Goal: Check status: Check status

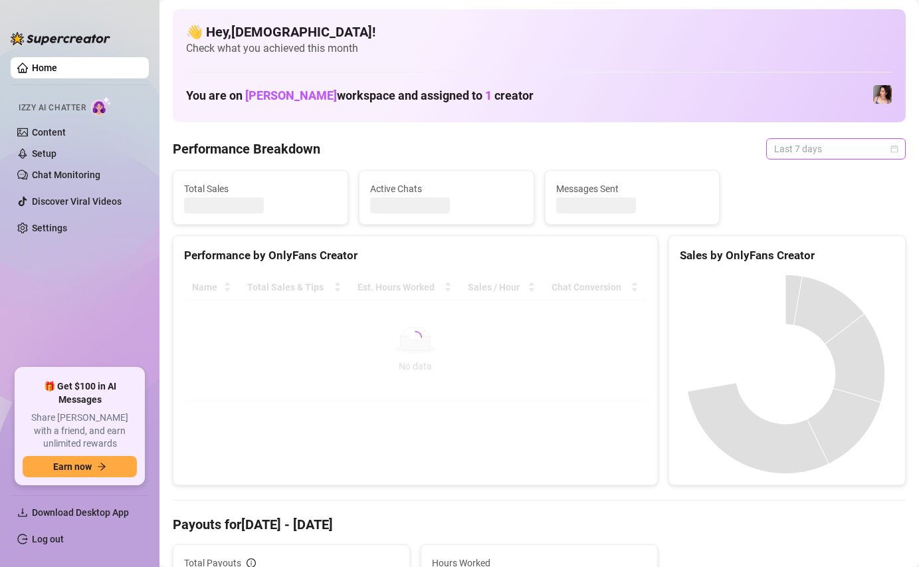
click at [824, 147] on span "Last 7 days" at bounding box center [836, 149] width 124 height 20
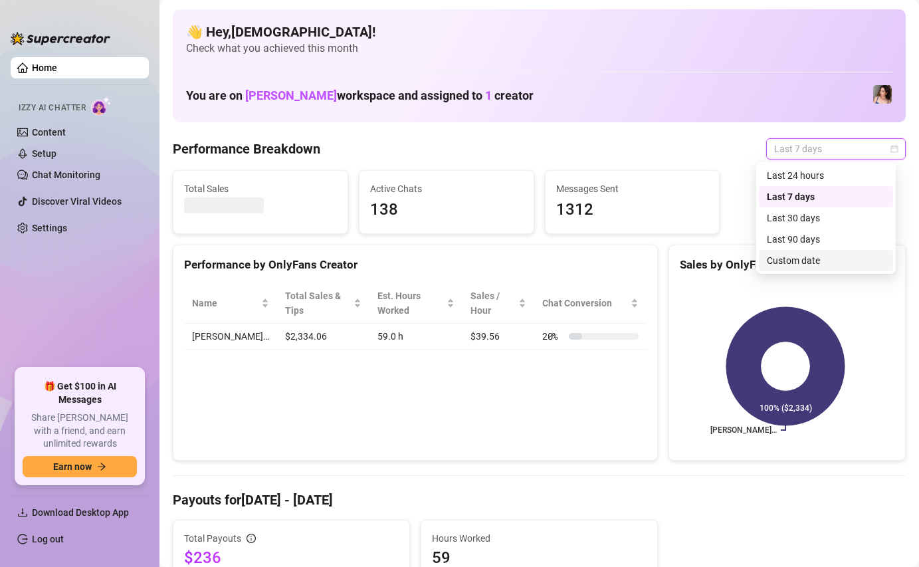
click at [791, 258] on div "Custom date" at bounding box center [826, 260] width 118 height 15
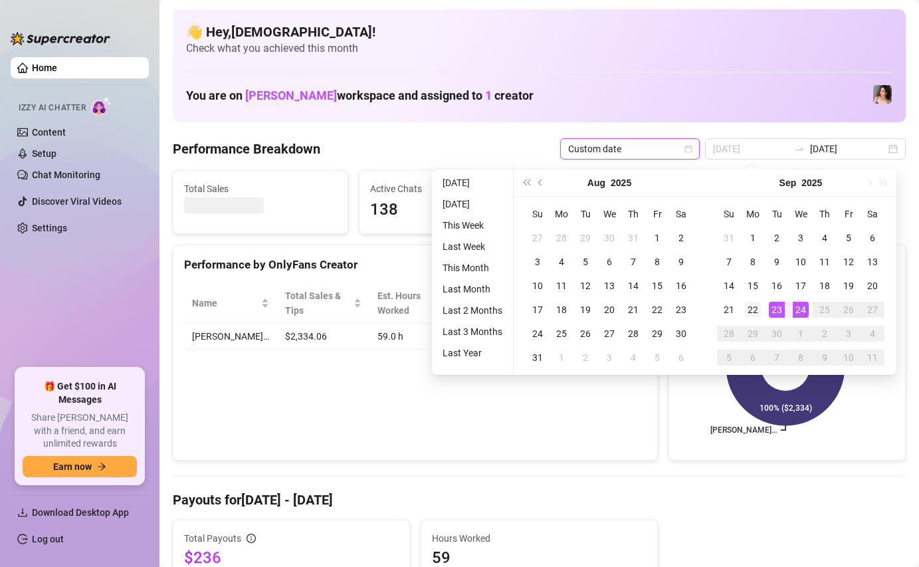
type input "[DATE]"
drag, startPoint x: 759, startPoint y: 306, endPoint x: 769, endPoint y: 305, distance: 10.7
click at [759, 306] on div "22" at bounding box center [753, 310] width 16 height 16
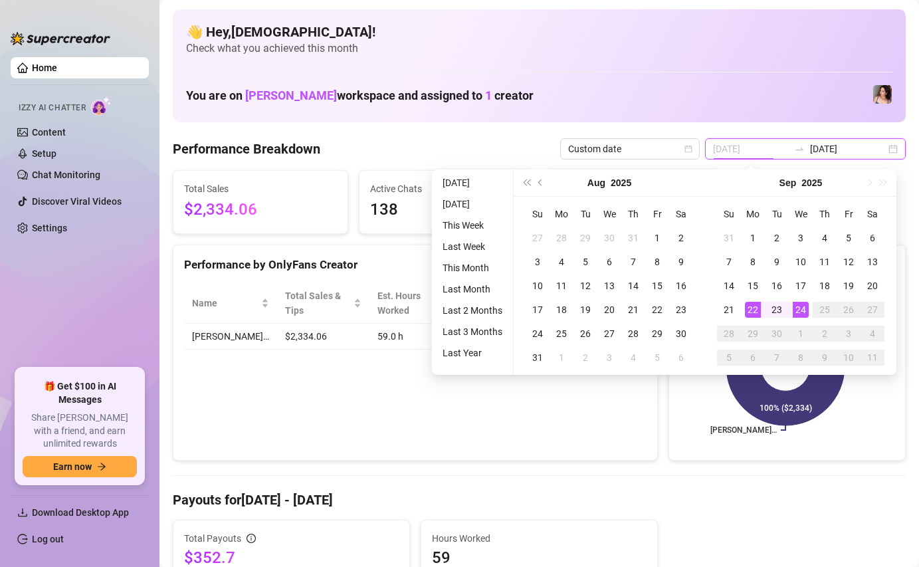
type input "[DATE]"
click at [797, 307] on div "24" at bounding box center [801, 310] width 16 height 16
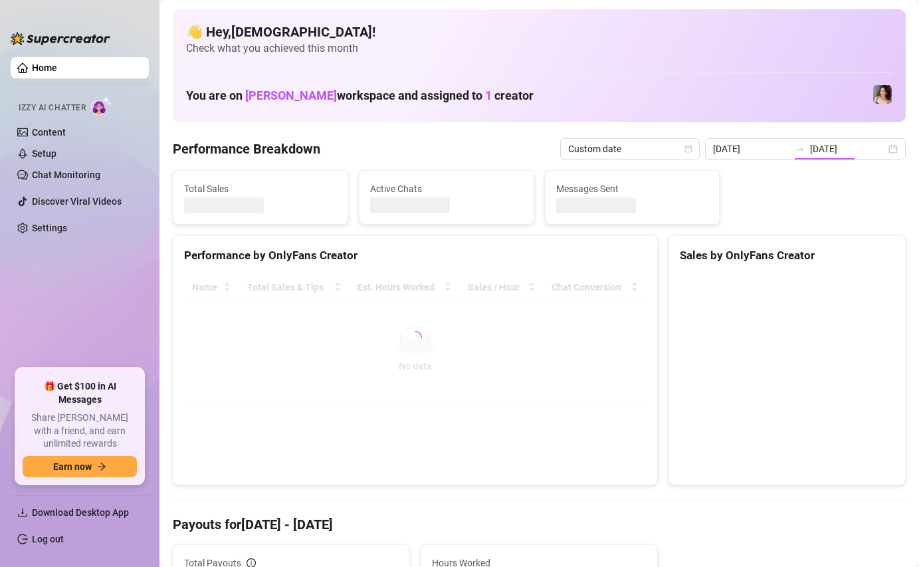
type input "[DATE]"
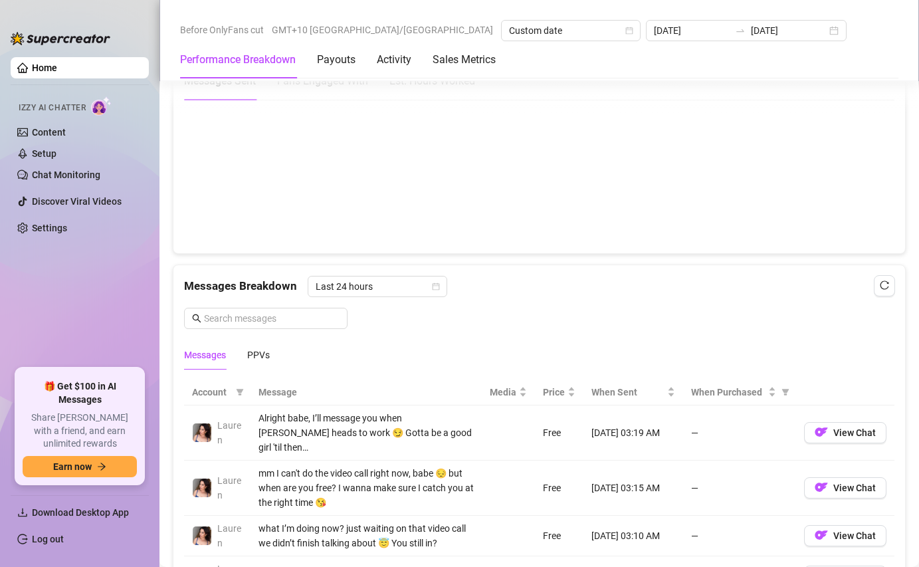
scroll to position [757, 0]
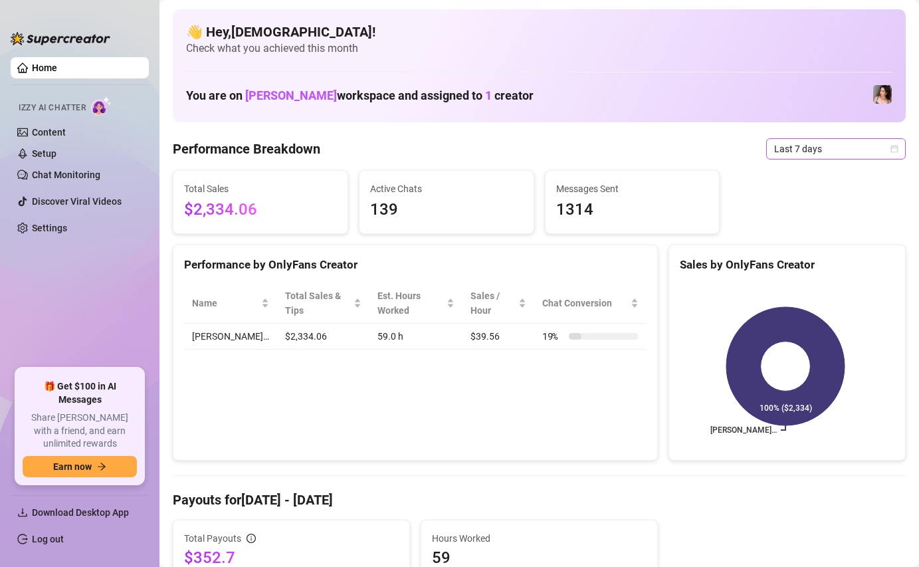
click at [787, 156] on span "Last 7 days" at bounding box center [836, 149] width 124 height 20
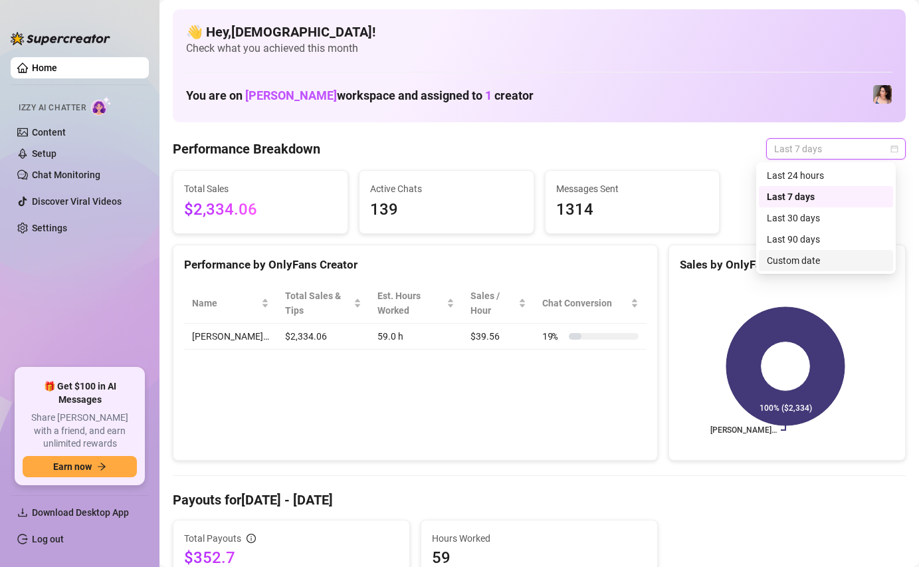
click at [772, 263] on div "Custom date" at bounding box center [826, 260] width 118 height 15
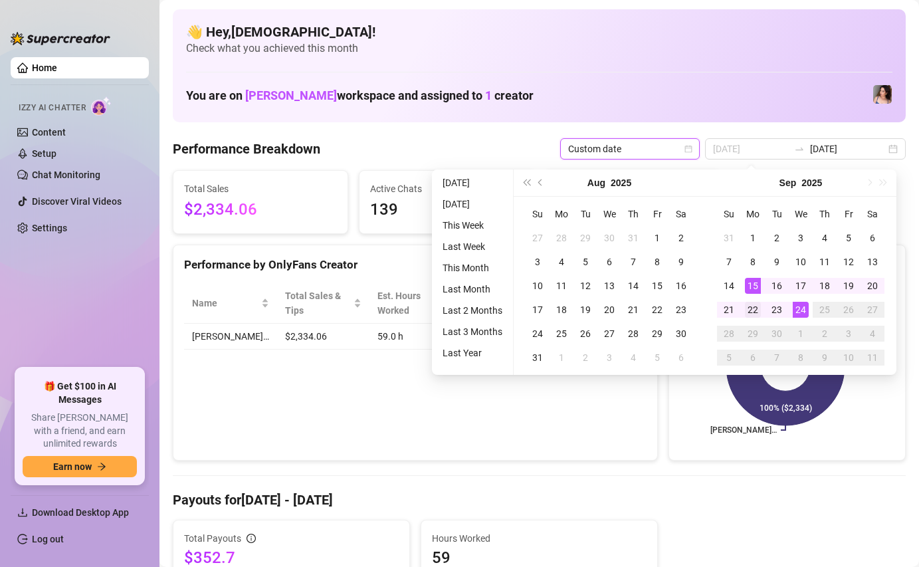
type input "[DATE]"
click at [754, 312] on div "22" at bounding box center [753, 310] width 16 height 16
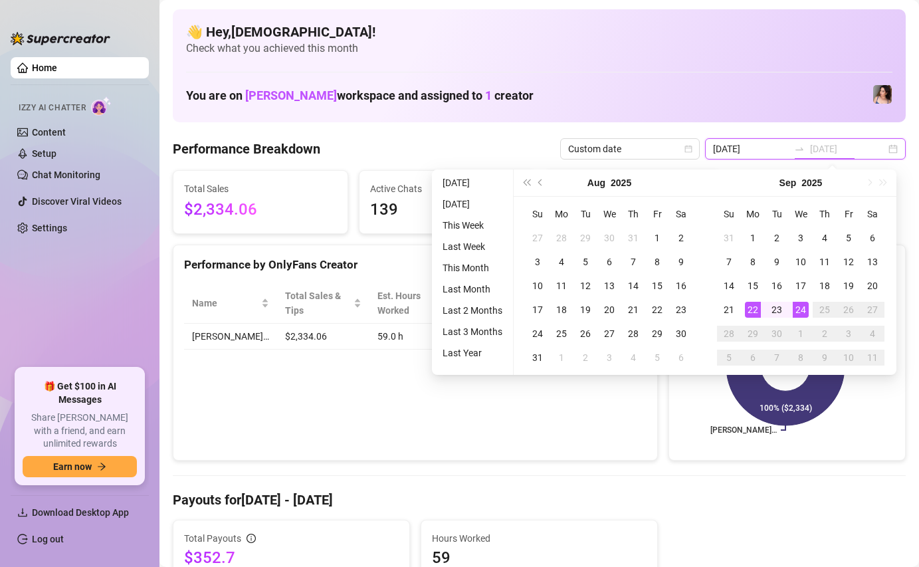
type input "[DATE]"
click at [799, 308] on div "24" at bounding box center [801, 310] width 16 height 16
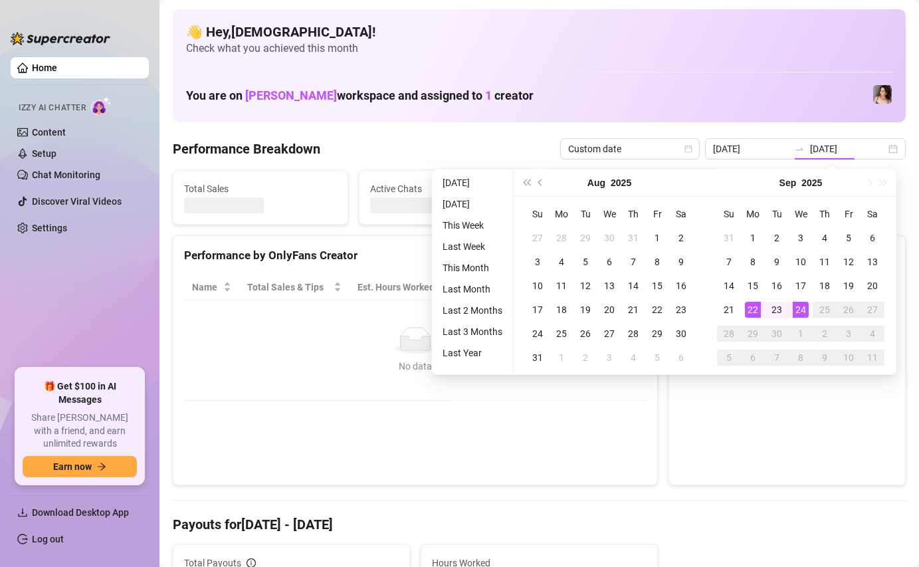
type input "2025-09-22"
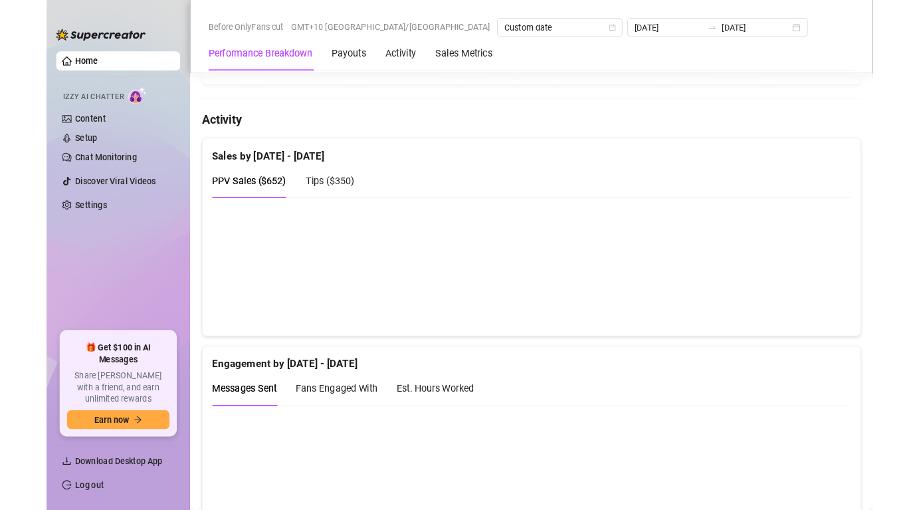
scroll to position [480, 0]
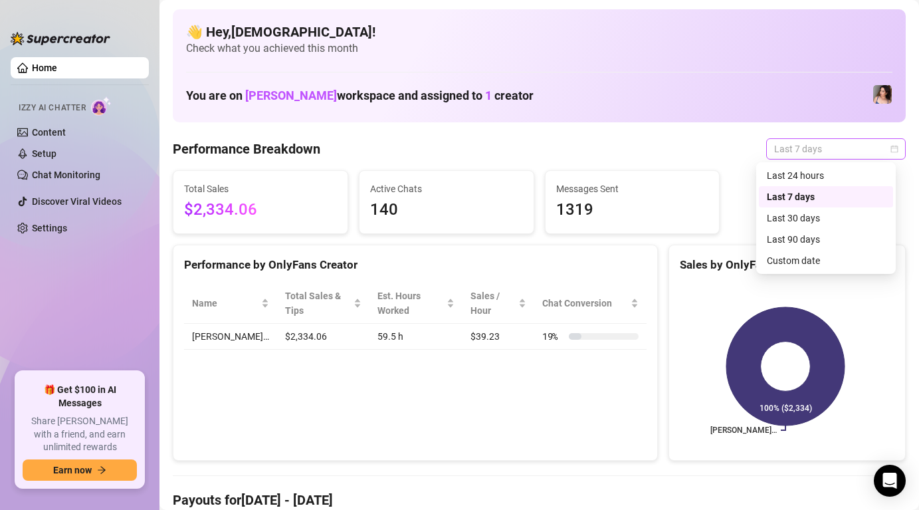
click at [836, 152] on span "Last 7 days" at bounding box center [836, 149] width 124 height 20
click at [814, 256] on div "Custom date" at bounding box center [826, 260] width 118 height 15
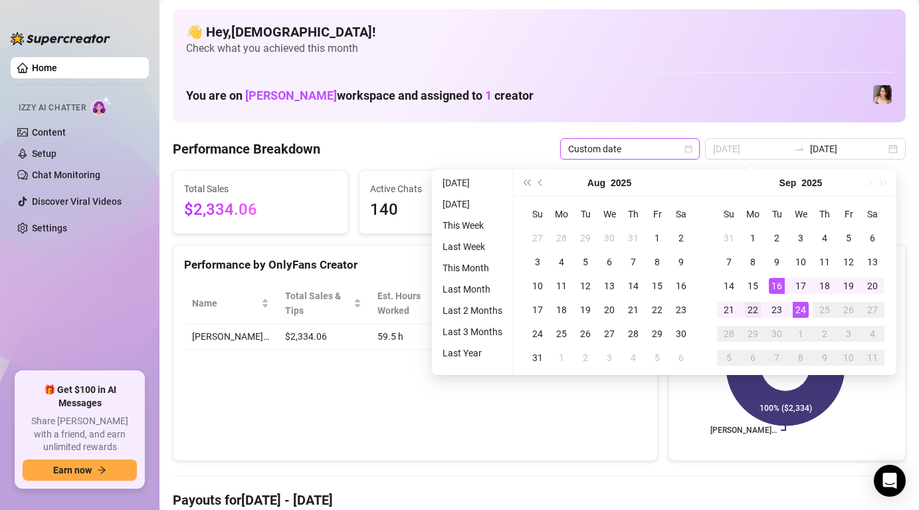
type input "[DATE]"
click at [745, 310] on div "22" at bounding box center [753, 310] width 16 height 16
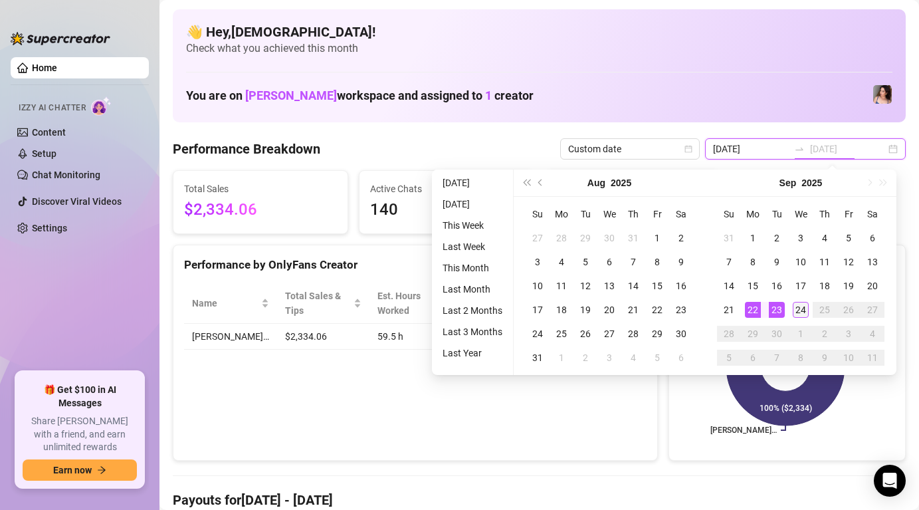
type input "[DATE]"
click at [805, 306] on div "24" at bounding box center [801, 310] width 16 height 16
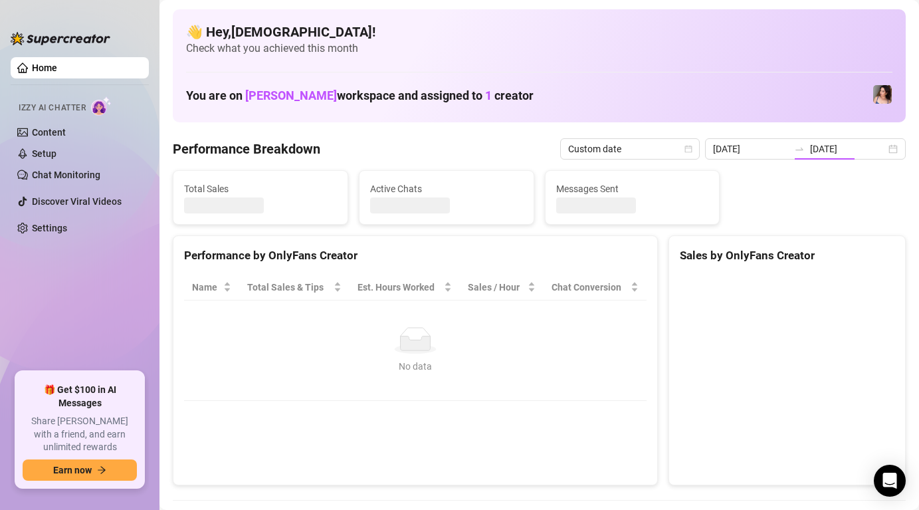
type input "[DATE]"
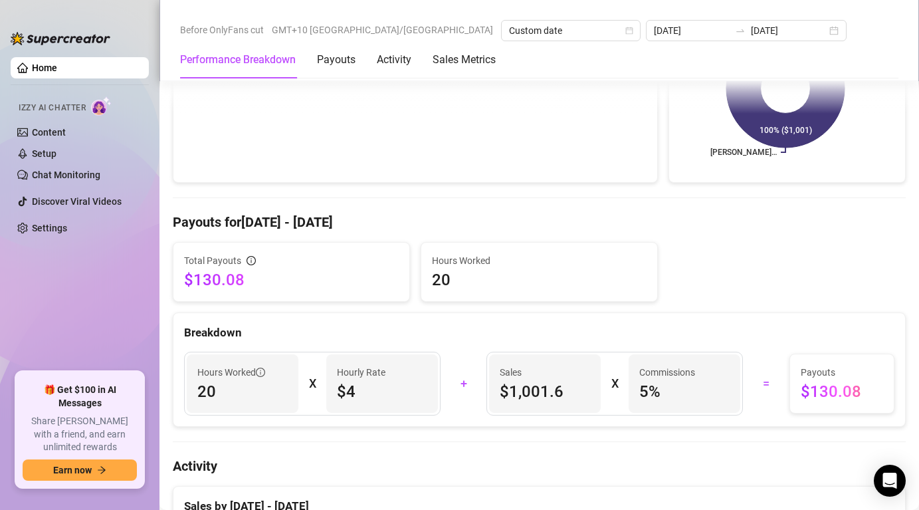
scroll to position [278, 0]
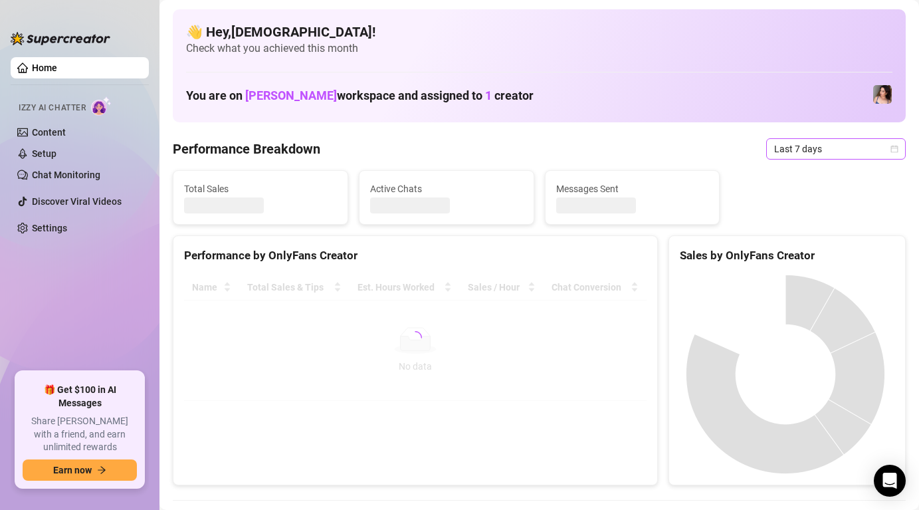
click at [819, 147] on span "Last 7 days" at bounding box center [836, 149] width 124 height 20
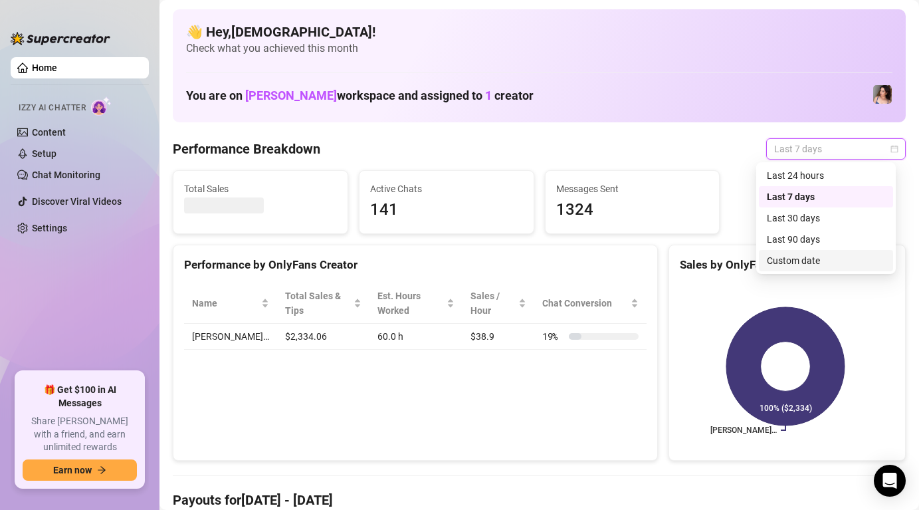
click at [797, 260] on div "Custom date" at bounding box center [826, 260] width 118 height 15
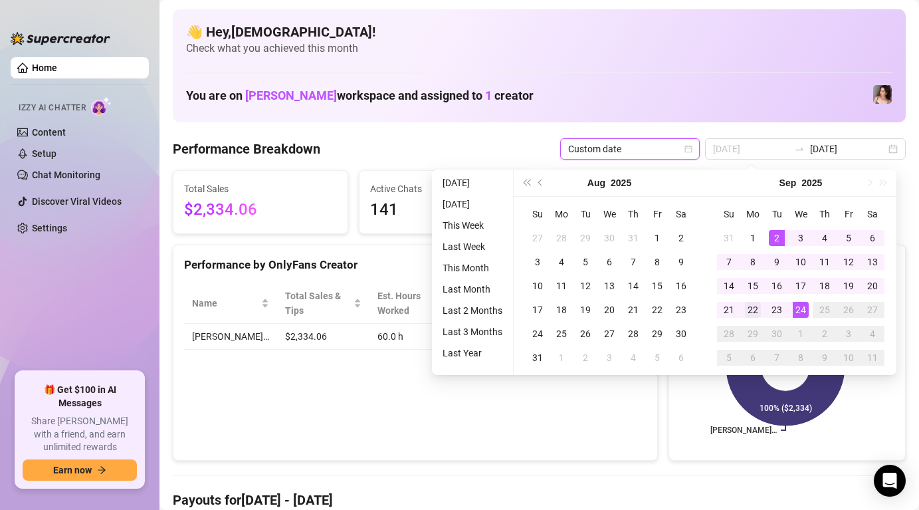
type input "[DATE]"
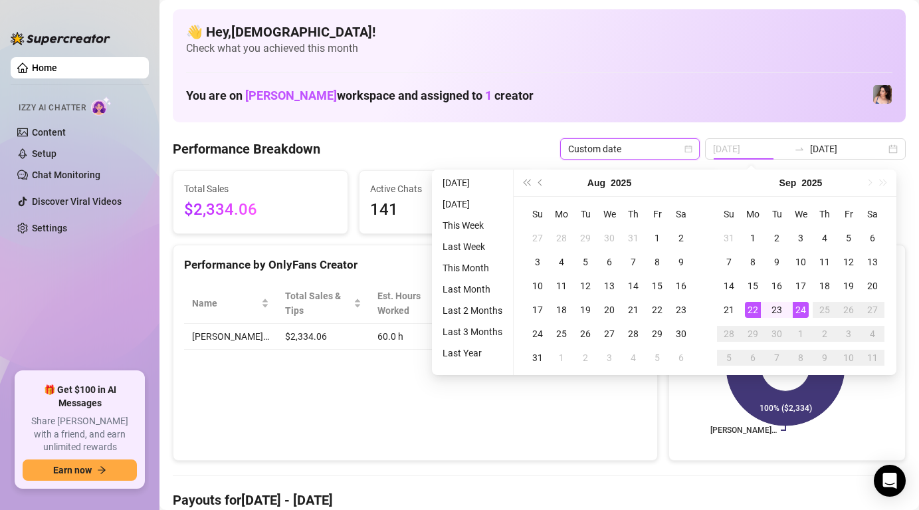
click at [753, 309] on div "22" at bounding box center [753, 310] width 16 height 16
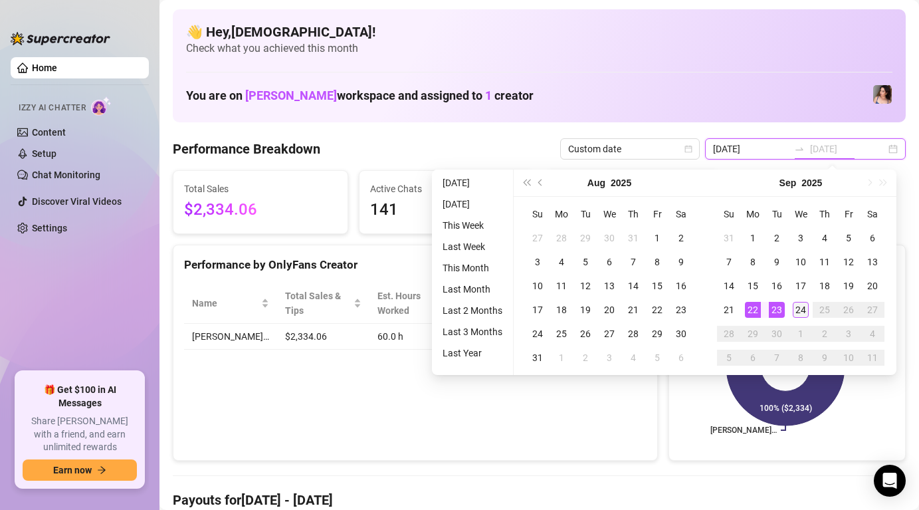
type input "[DATE]"
click at [802, 305] on div "24" at bounding box center [801, 310] width 16 height 16
type input "[DATE]"
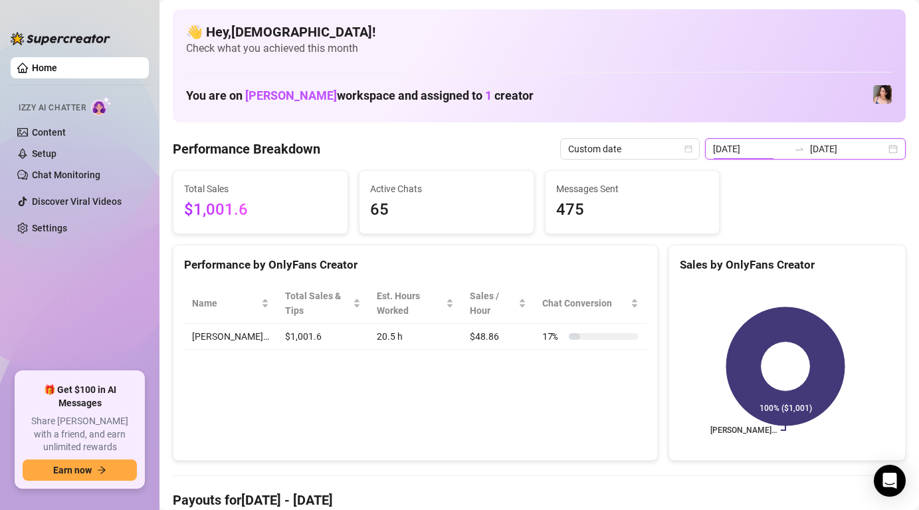
click at [769, 149] on input "[DATE]" at bounding box center [751, 149] width 76 height 15
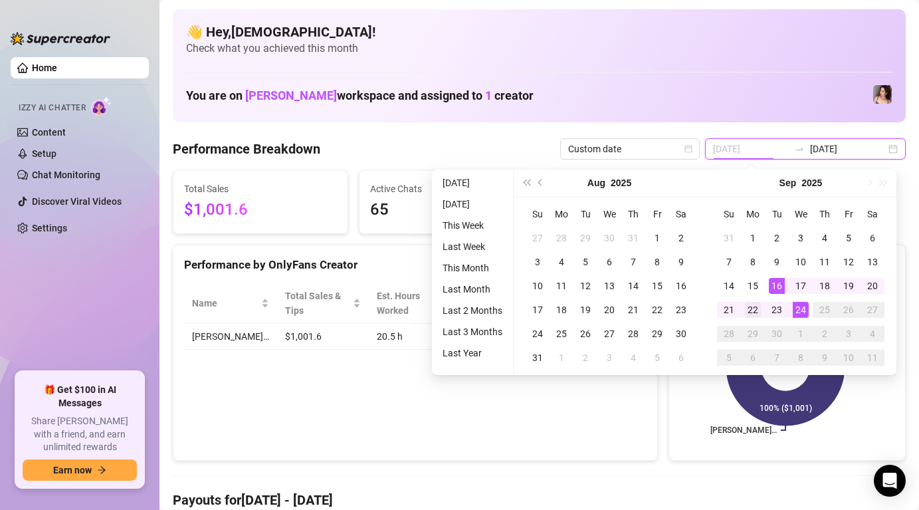
type input "[DATE]"
click at [757, 310] on div "22" at bounding box center [753, 310] width 16 height 16
type input "[DATE]"
click at [798, 305] on div "24" at bounding box center [801, 310] width 16 height 16
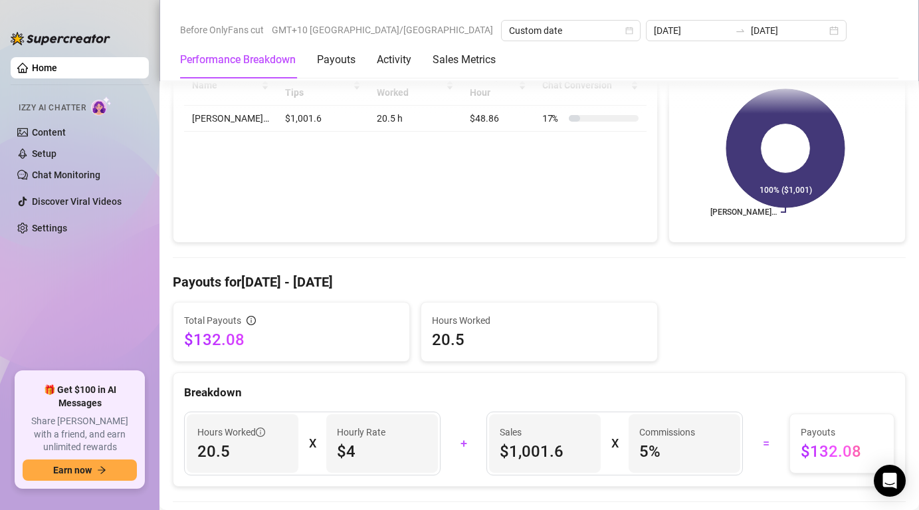
scroll to position [265, 0]
